Goal: Check status: Check status

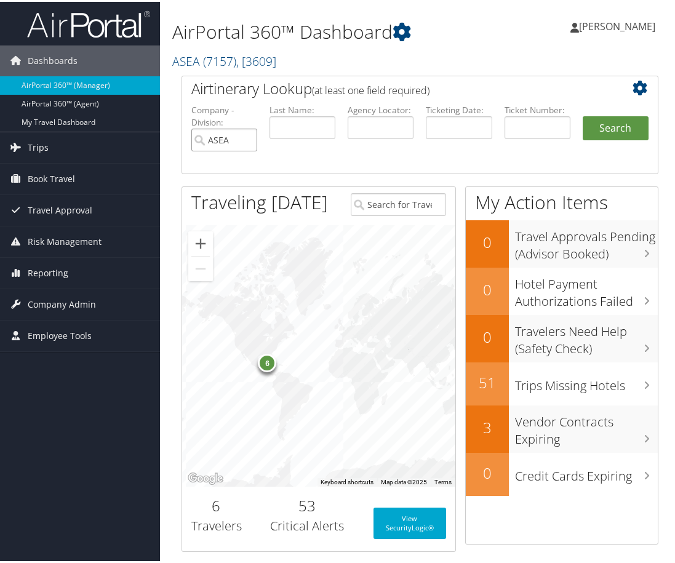
click at [249, 139] on input "ASEA" at bounding box center [224, 138] width 66 height 23
paste input "0068999947580"
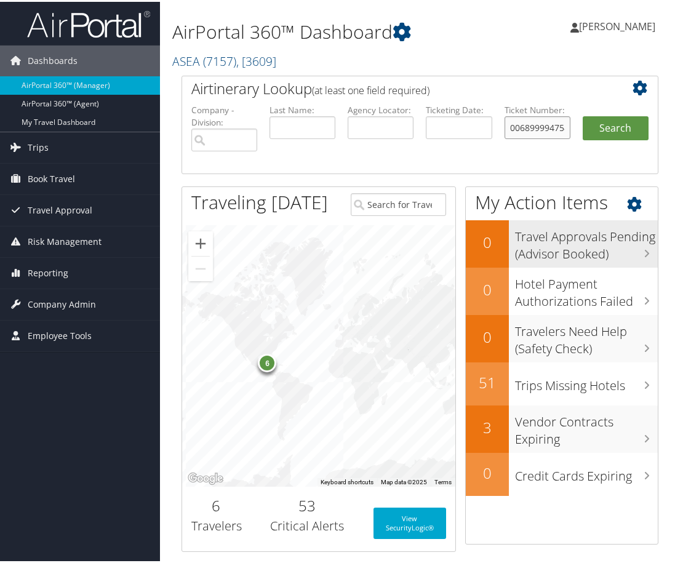
scroll to position [0, 10]
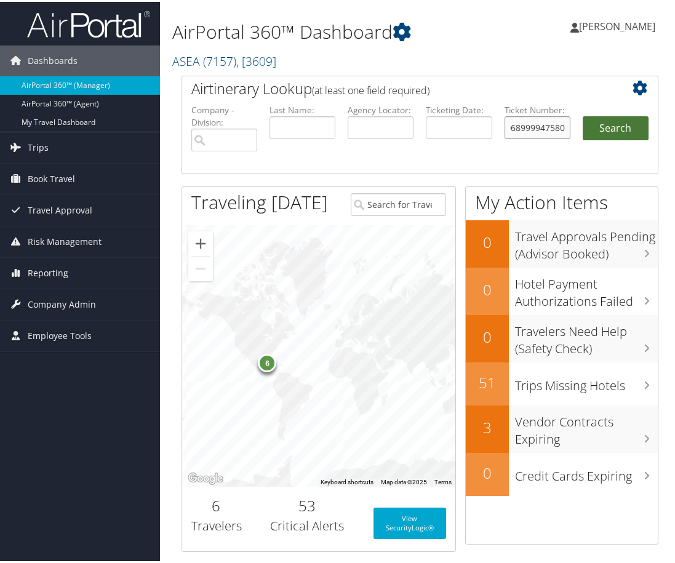
type input "0068999947580"
click at [600, 128] on button "Search" at bounding box center [616, 126] width 66 height 25
